Goal: Browse casually

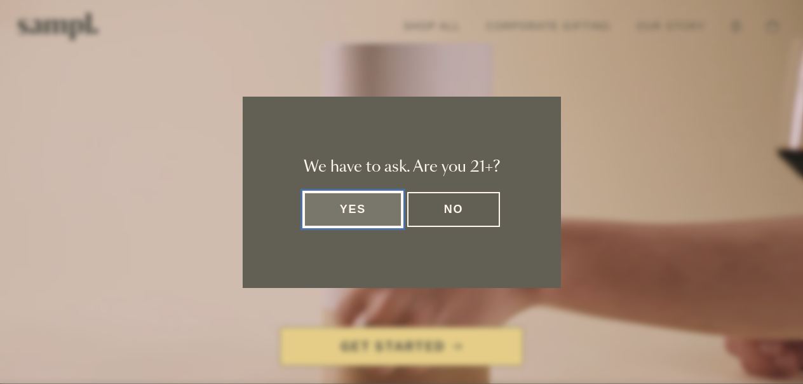
click at [358, 216] on button "Yes" at bounding box center [353, 209] width 99 height 35
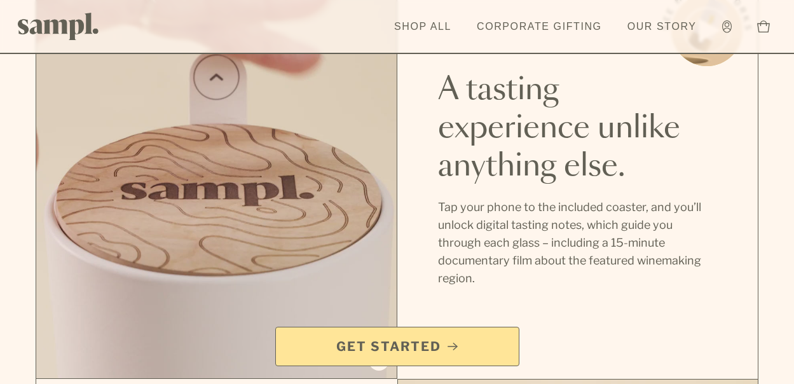
scroll to position [699, 0]
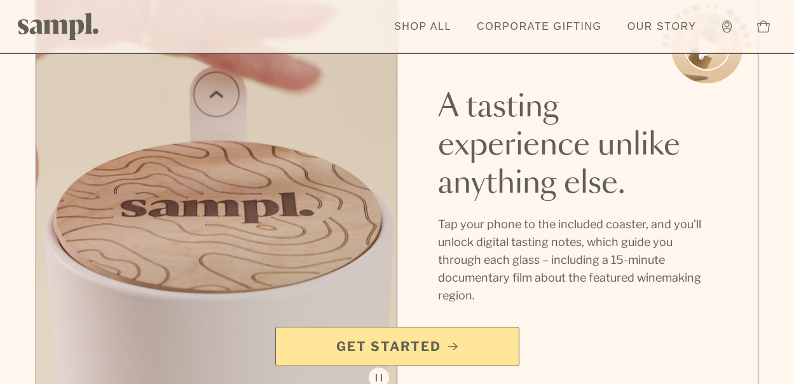
drag, startPoint x: 757, startPoint y: 250, endPoint x: 750, endPoint y: 252, distance: 7.4
click at [755, 250] on div "A tasting experience unlike anything else. Tap your phone to the included coast…" at bounding box center [577, 196] width 361 height 399
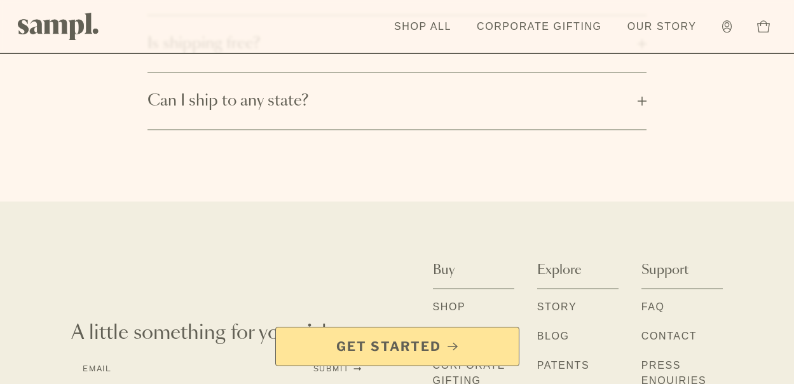
scroll to position [2185, 0]
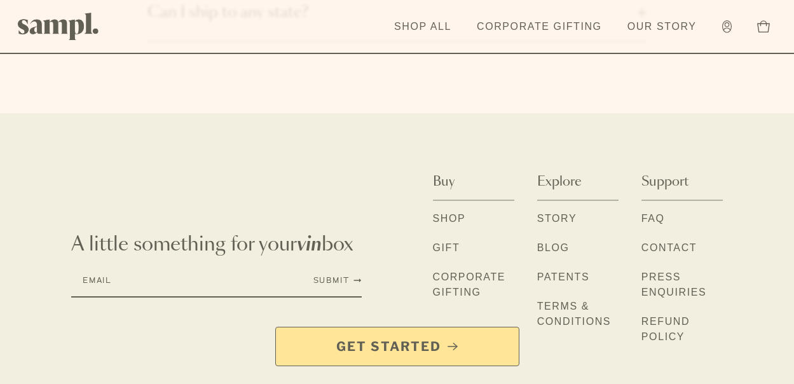
click at [468, 270] on link "Corporate Gifting" at bounding box center [473, 286] width 81 height 32
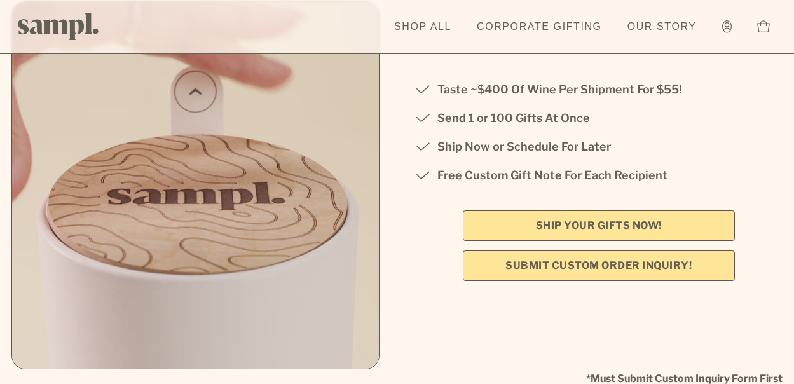
scroll to position [254, 0]
click at [654, 225] on link "SHIP YOUR GIFTS NOW!" at bounding box center [599, 225] width 272 height 31
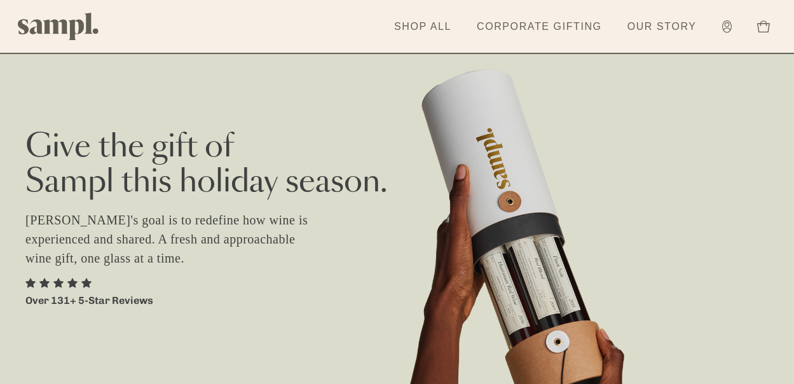
drag, startPoint x: 11, startPoint y: 339, endPoint x: 17, endPoint y: 333, distance: 9.0
click at [11, 339] on div "Give the gift of [PERSON_NAME] this holiday season. [PERSON_NAME]'s goal is to …" at bounding box center [397, 238] width 794 height 477
click at [430, 27] on link "Shop All" at bounding box center [423, 27] width 70 height 28
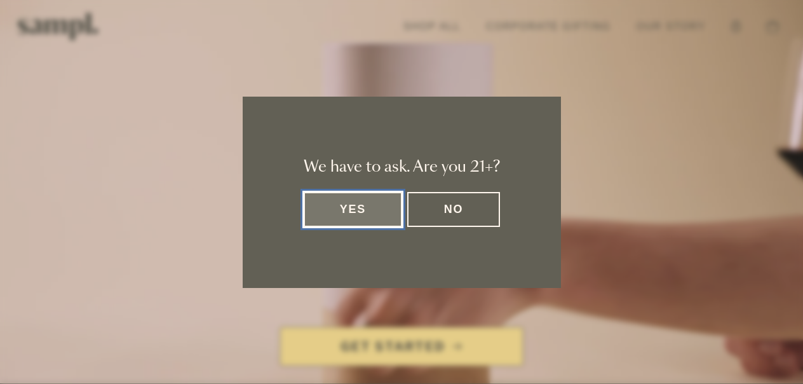
click at [355, 208] on button "Yes" at bounding box center [353, 209] width 99 height 35
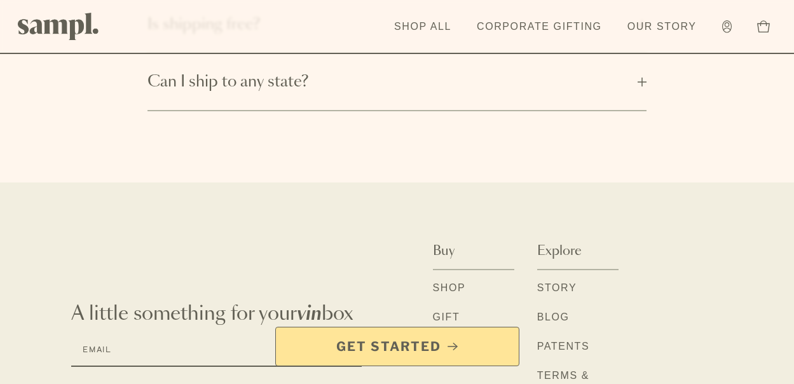
scroll to position [2185, 0]
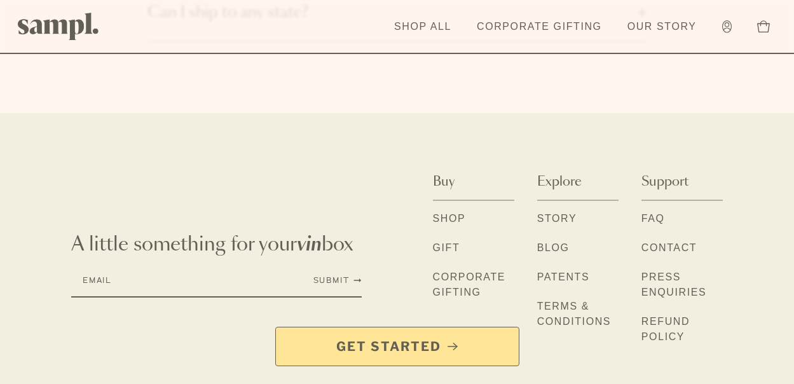
click at [665, 270] on link "Press Enquiries" at bounding box center [681, 286] width 81 height 32
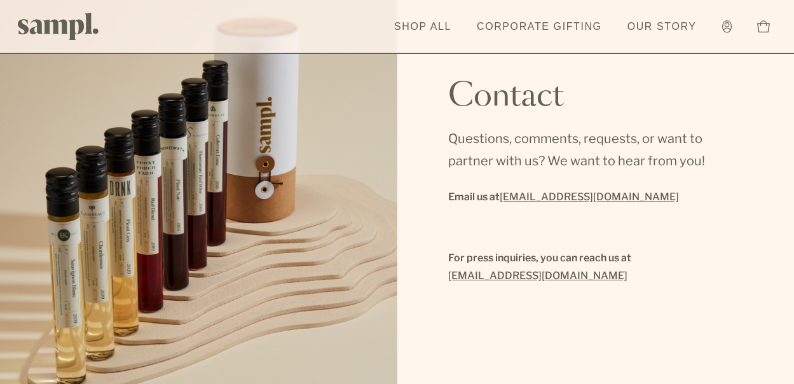
scroll to position [340, 0]
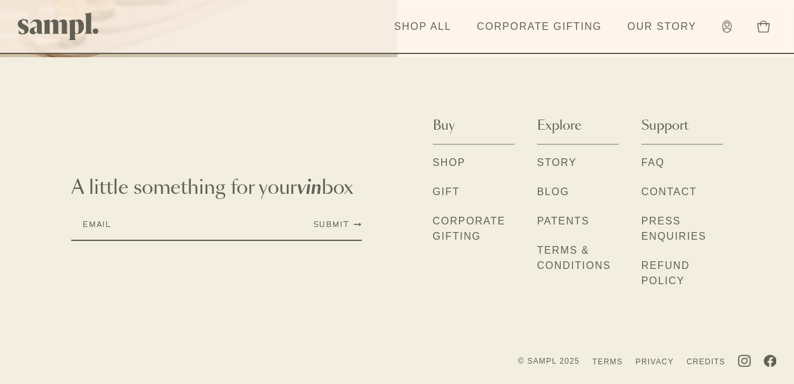
click at [442, 188] on link "Gift" at bounding box center [446, 192] width 27 height 17
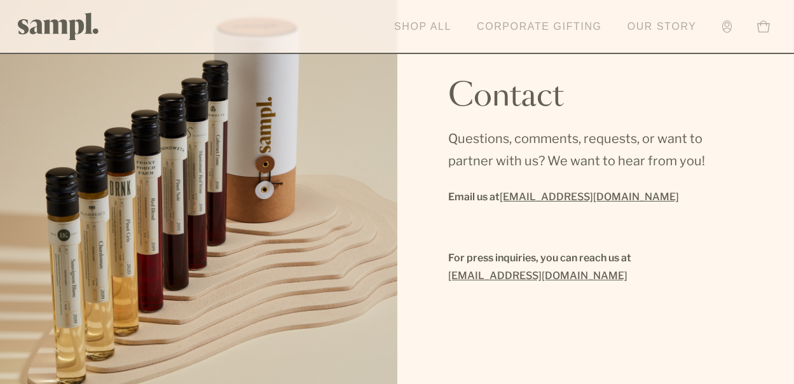
click at [424, 25] on link "Shop All" at bounding box center [423, 27] width 70 height 28
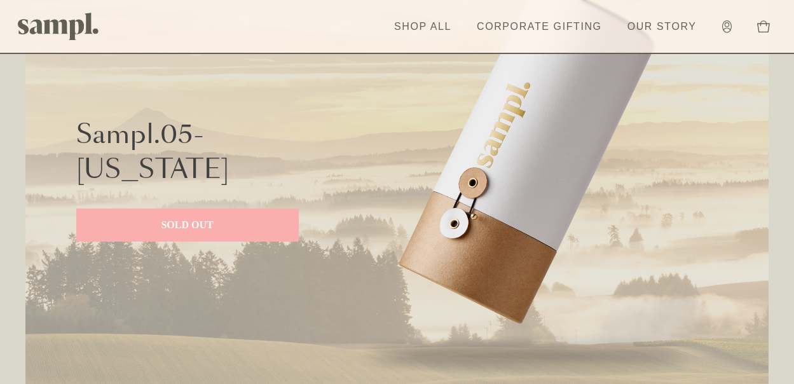
scroll to position [2606, 0]
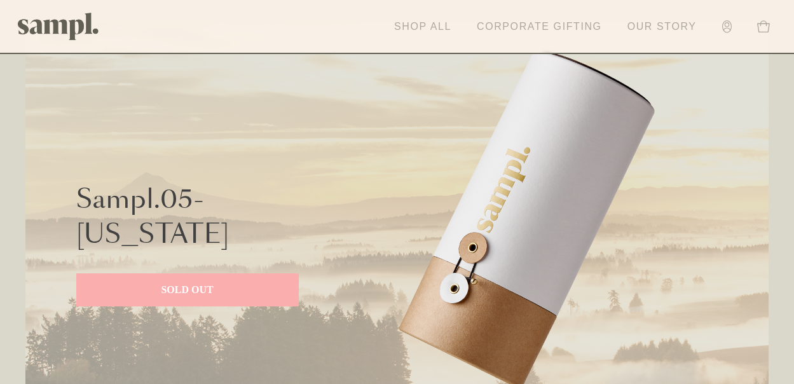
click at [665, 24] on link "Our Story" at bounding box center [662, 27] width 82 height 28
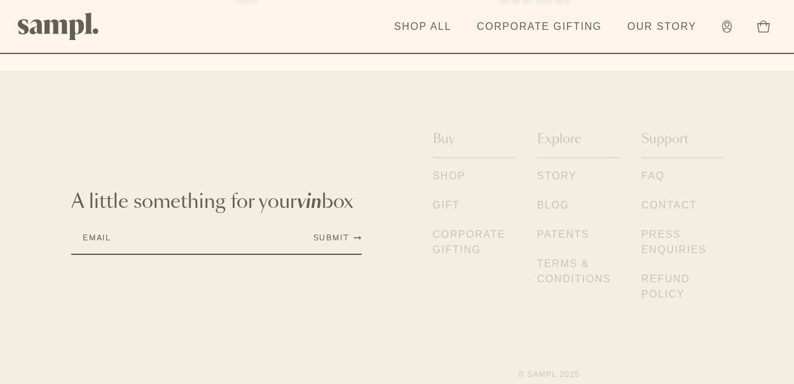
scroll to position [1398, 0]
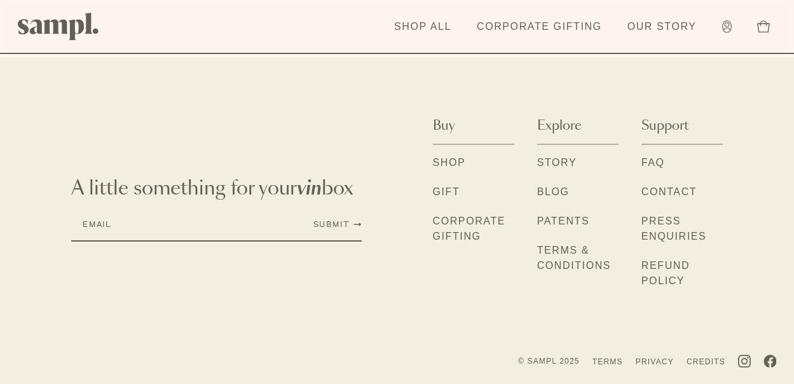
click at [659, 216] on link "Press Enquiries" at bounding box center [681, 230] width 81 height 32
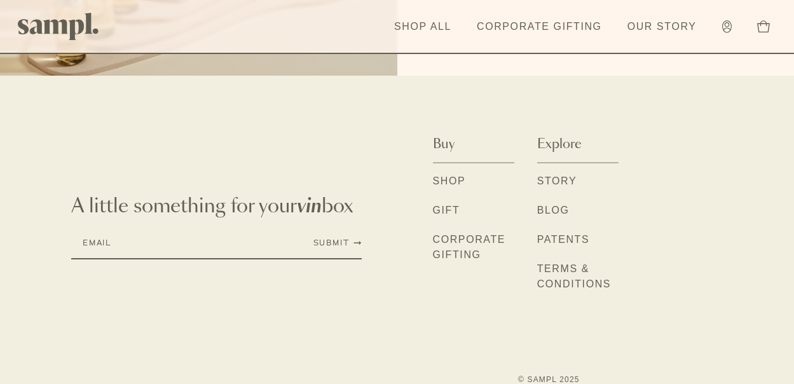
scroll to position [340, 0]
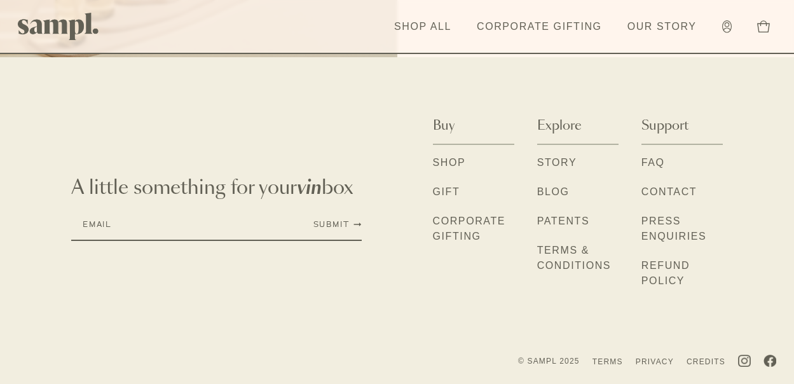
click at [547, 165] on link "Story" at bounding box center [557, 163] width 40 height 17
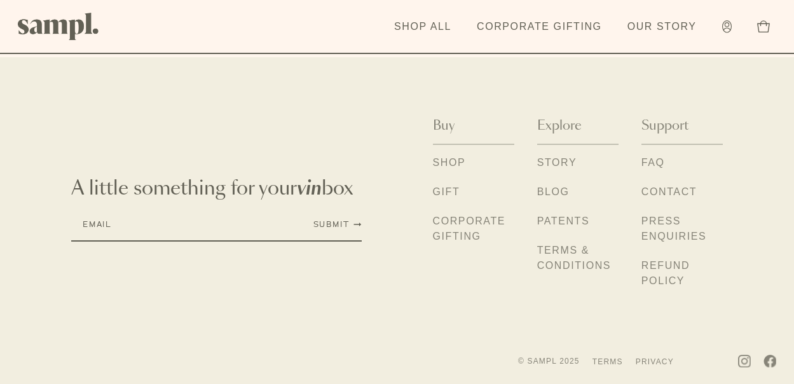
scroll to position [1399, 0]
click at [753, 297] on div "A little something for your vin box Email Submit Buy Shop Gift" at bounding box center [397, 209] width 794 height 202
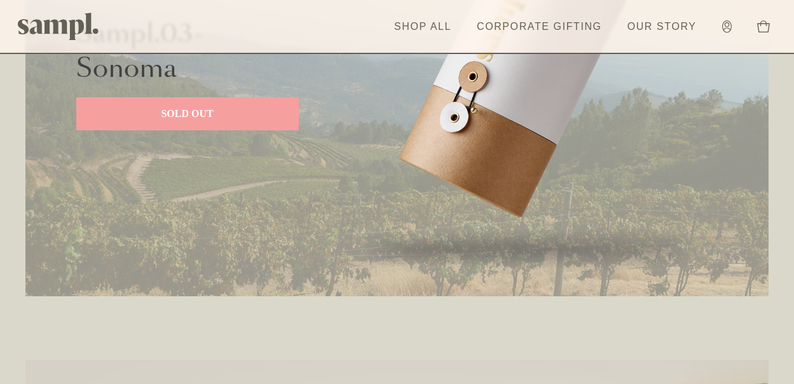
scroll to position [1780, 0]
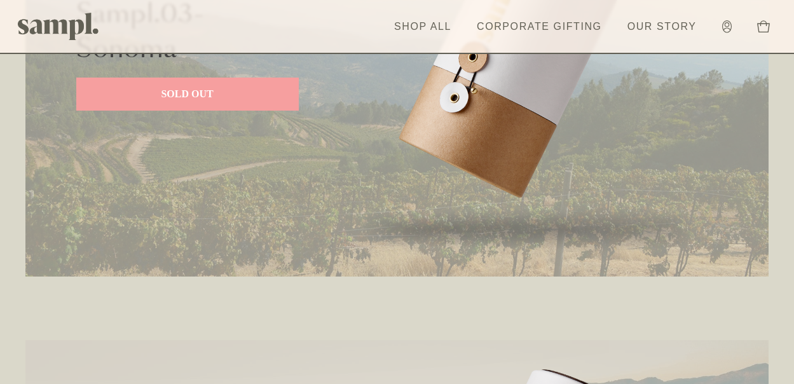
click at [224, 91] on p "SOLD OUT" at bounding box center [187, 93] width 197 height 15
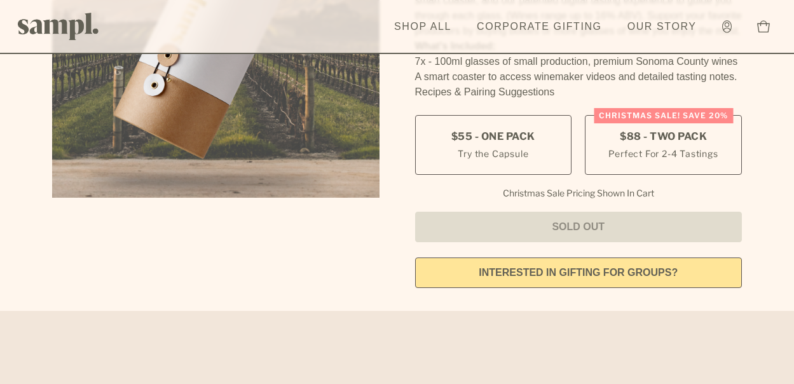
scroll to position [160, 0]
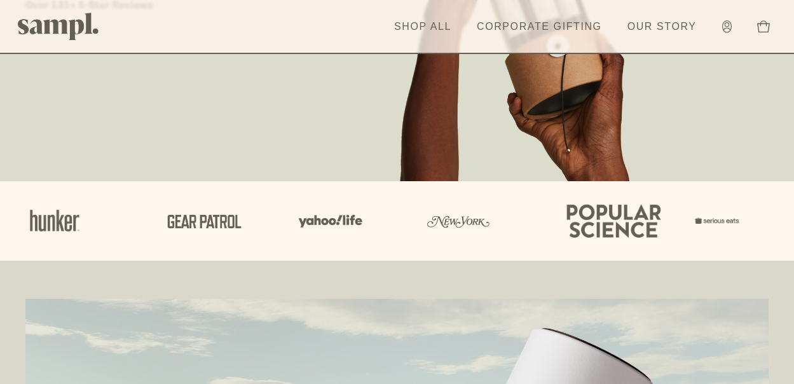
scroll to position [318, 0]
